Goal: Transaction & Acquisition: Book appointment/travel/reservation

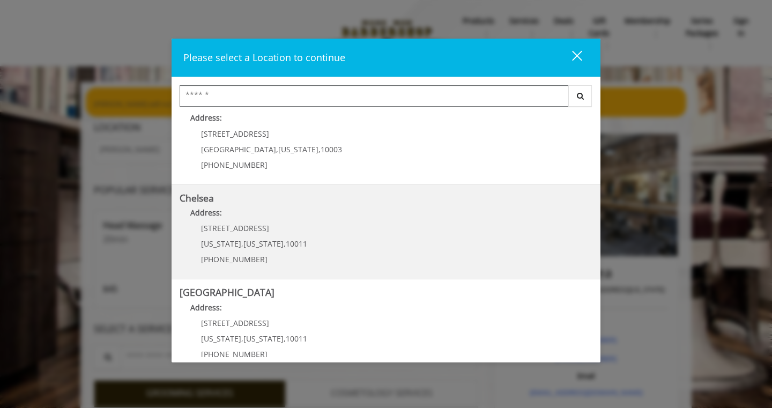
scroll to position [31, 0]
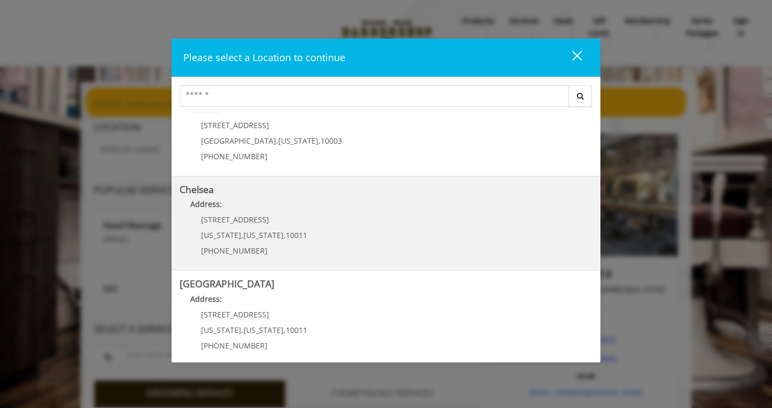
click at [384, 238] on link "Chelsea Address: 169/170 W 23rd St New York , New York , 10011 (917) 639-3902" at bounding box center [386, 223] width 413 height 78
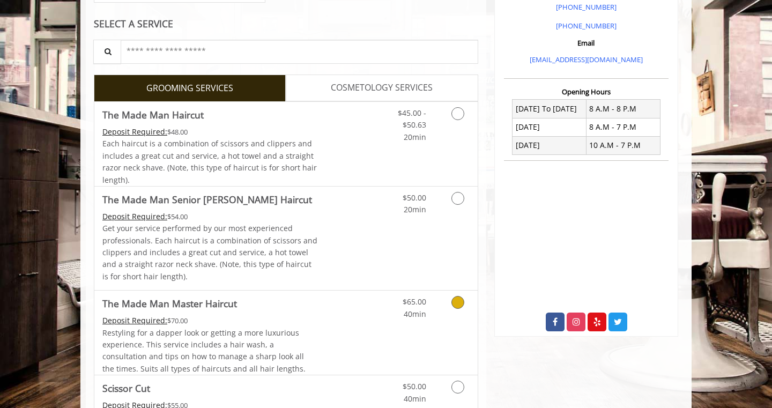
scroll to position [203, 0]
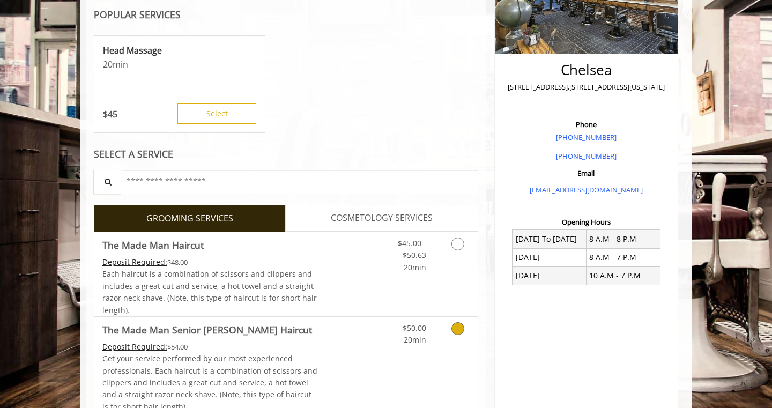
click at [451, 352] on div "$50.00 20min" at bounding box center [430, 368] width 96 height 103
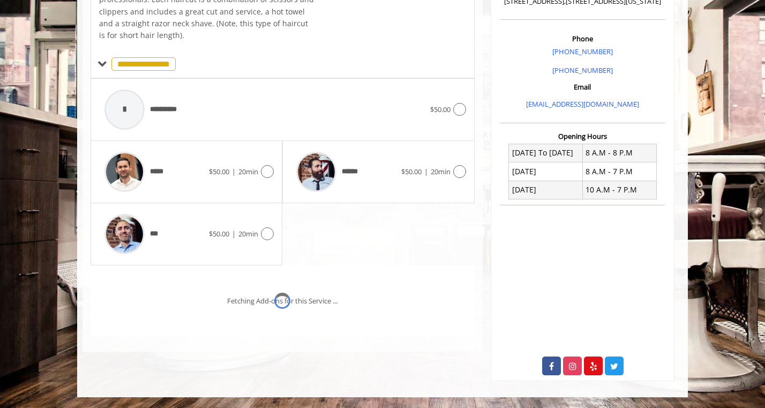
scroll to position [303, 0]
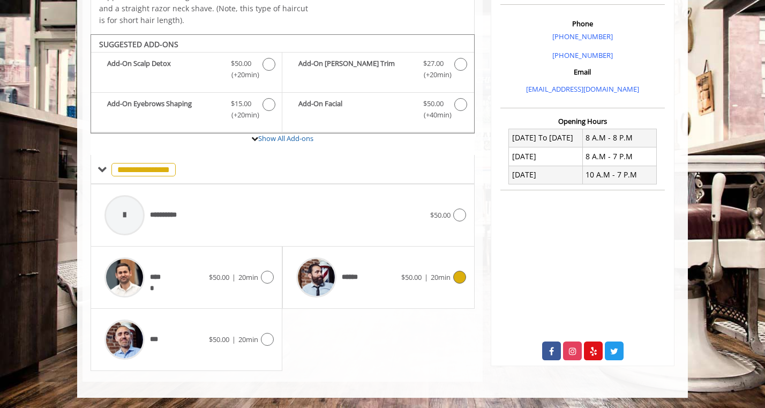
click at [416, 283] on div "****** $50.00 | 20min" at bounding box center [378, 277] width 175 height 51
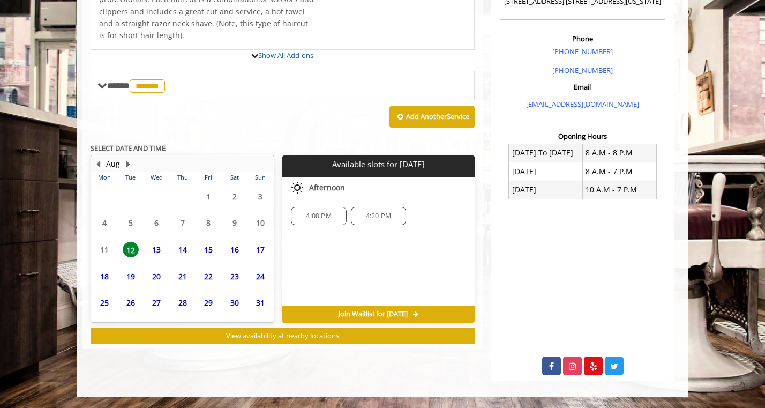
scroll to position [354, 0]
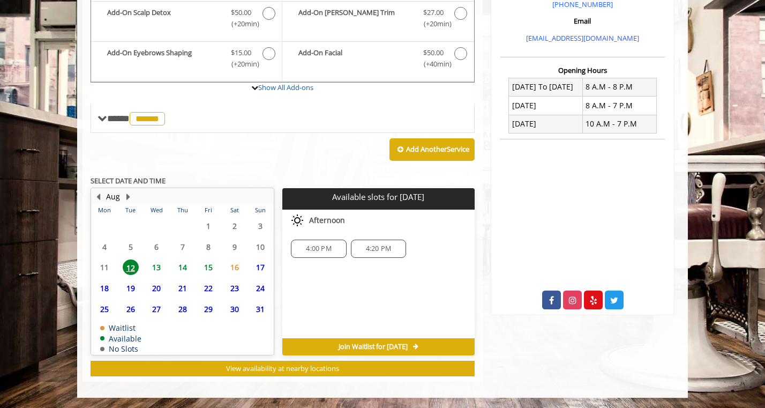
click at [150, 263] on span "13" at bounding box center [156, 267] width 16 height 16
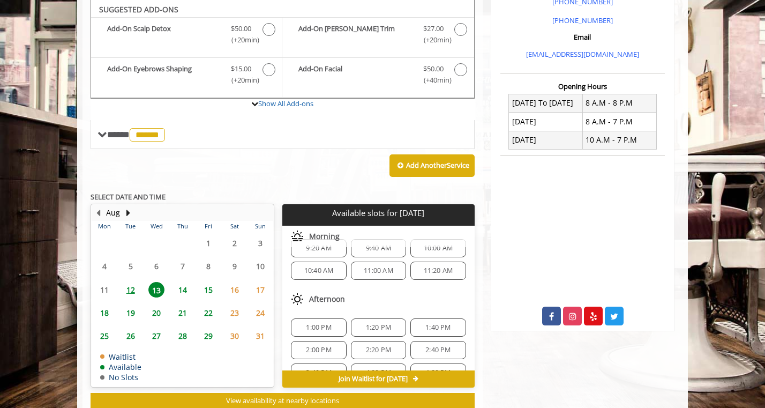
scroll to position [0, 0]
